Goal: Find specific page/section: Find specific page/section

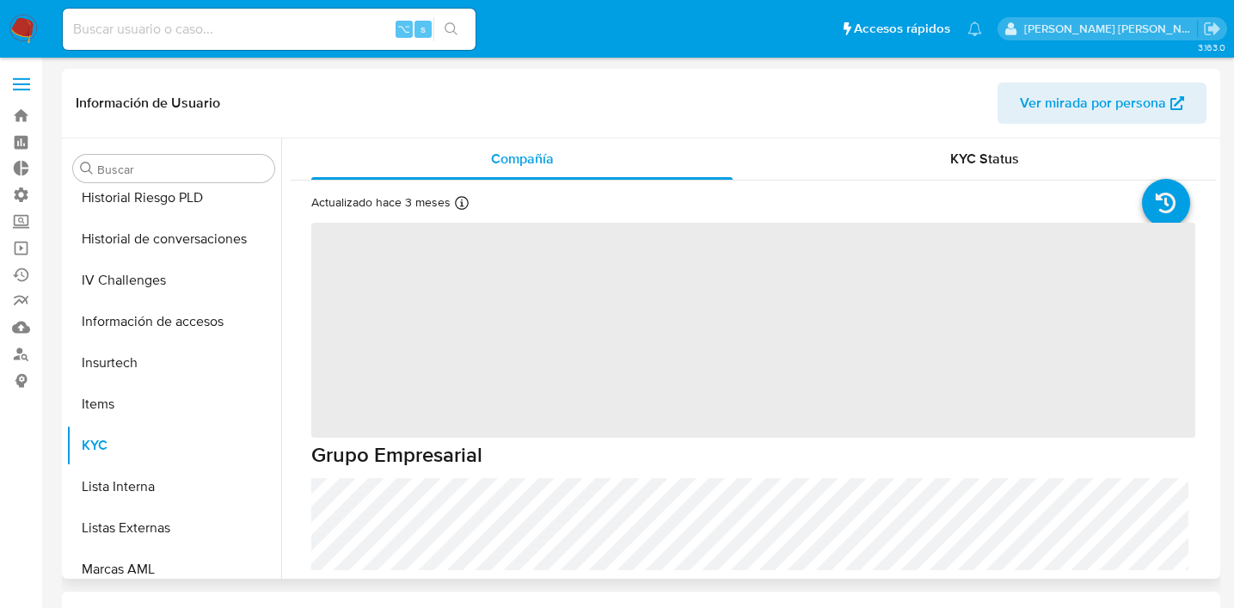
select select "10"
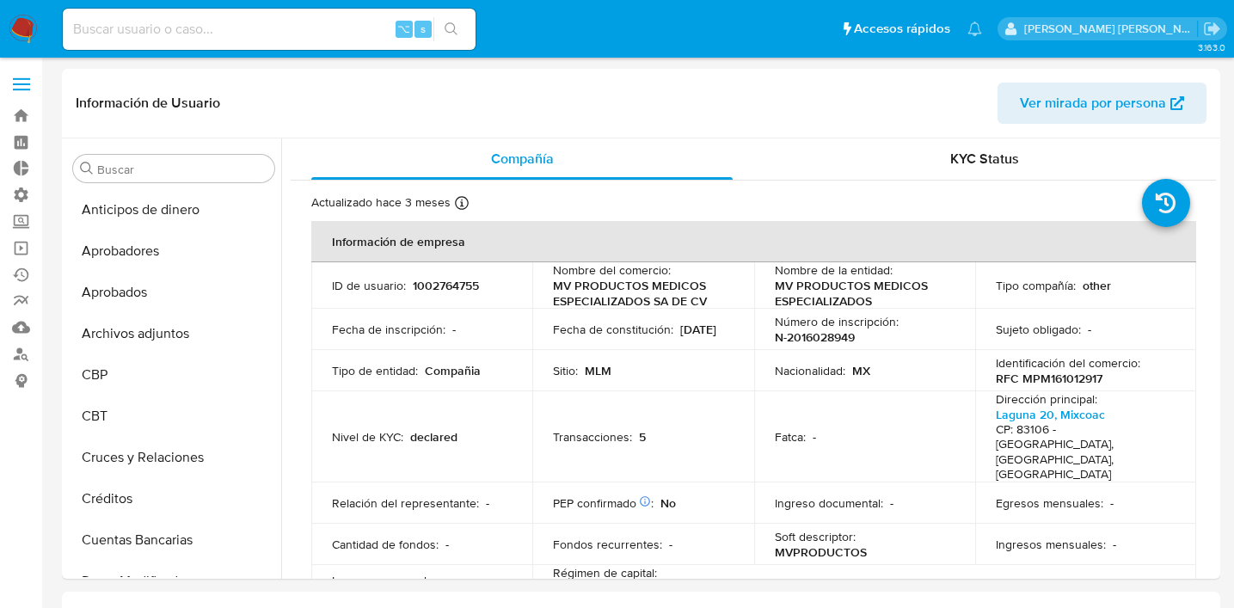
click at [21, 75] on label at bounding box center [21, 84] width 43 height 36
click at [0, 0] on input "checkbox" at bounding box center [0, 0] width 0 height 0
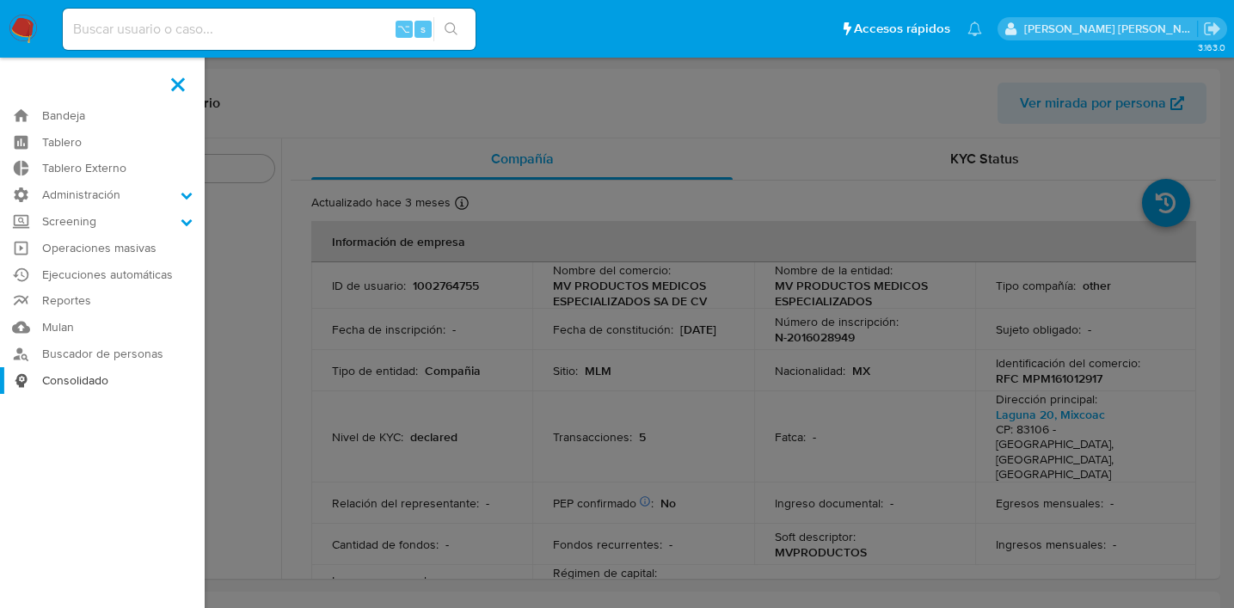
click at [80, 376] on link "Consolidado" at bounding box center [102, 380] width 205 height 27
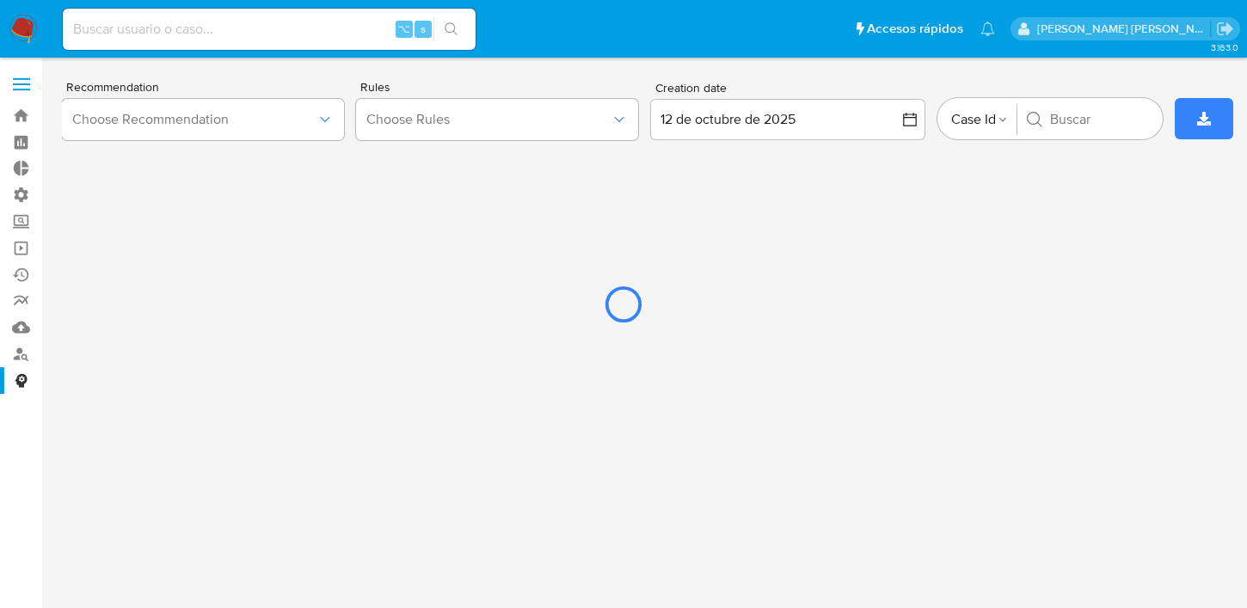
click at [455, 121] on div at bounding box center [623, 304] width 1247 height 608
click at [314, 124] on div at bounding box center [623, 304] width 1247 height 608
